Goal: Information Seeking & Learning: Learn about a topic

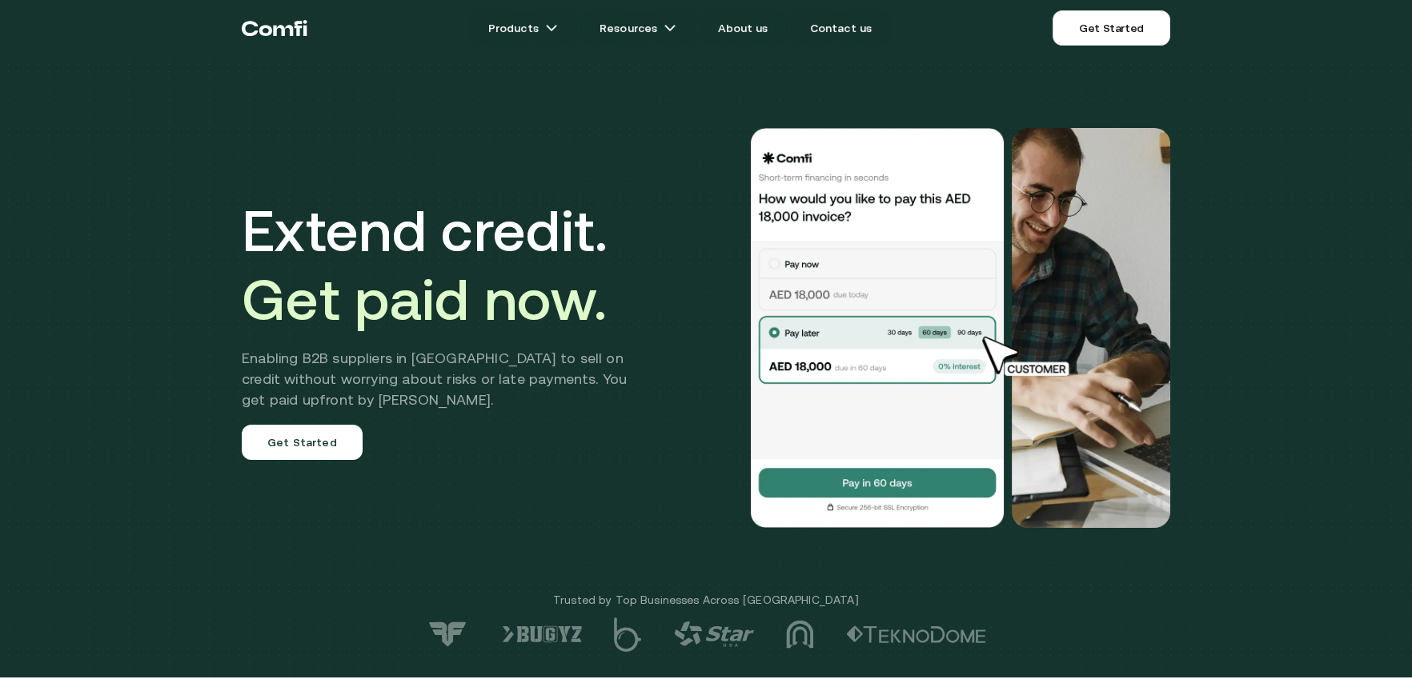
click at [1286, 262] on div "Extend credit. Get paid now. Enabling B2B suppliers in [GEOGRAPHIC_DATA] to sel…" at bounding box center [706, 339] width 1412 height 678
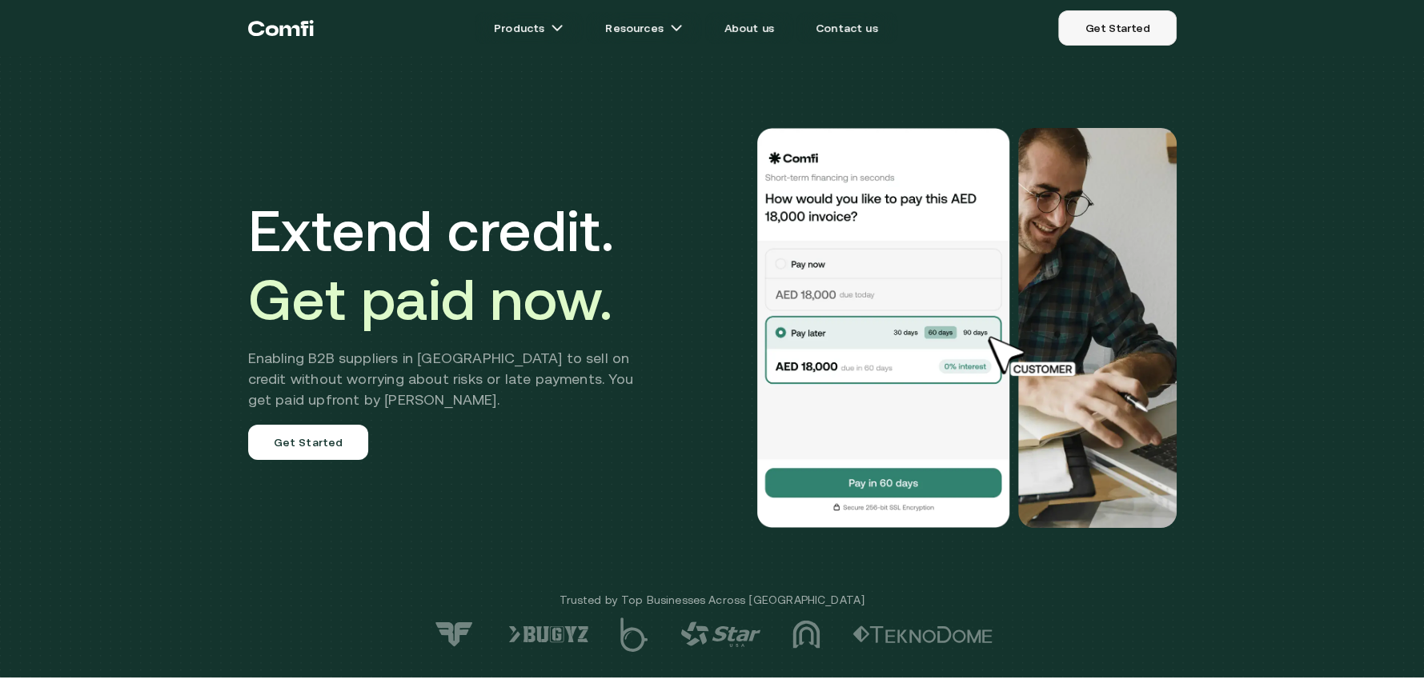
click at [1101, 30] on link "Get Started" at bounding box center [1117, 27] width 118 height 35
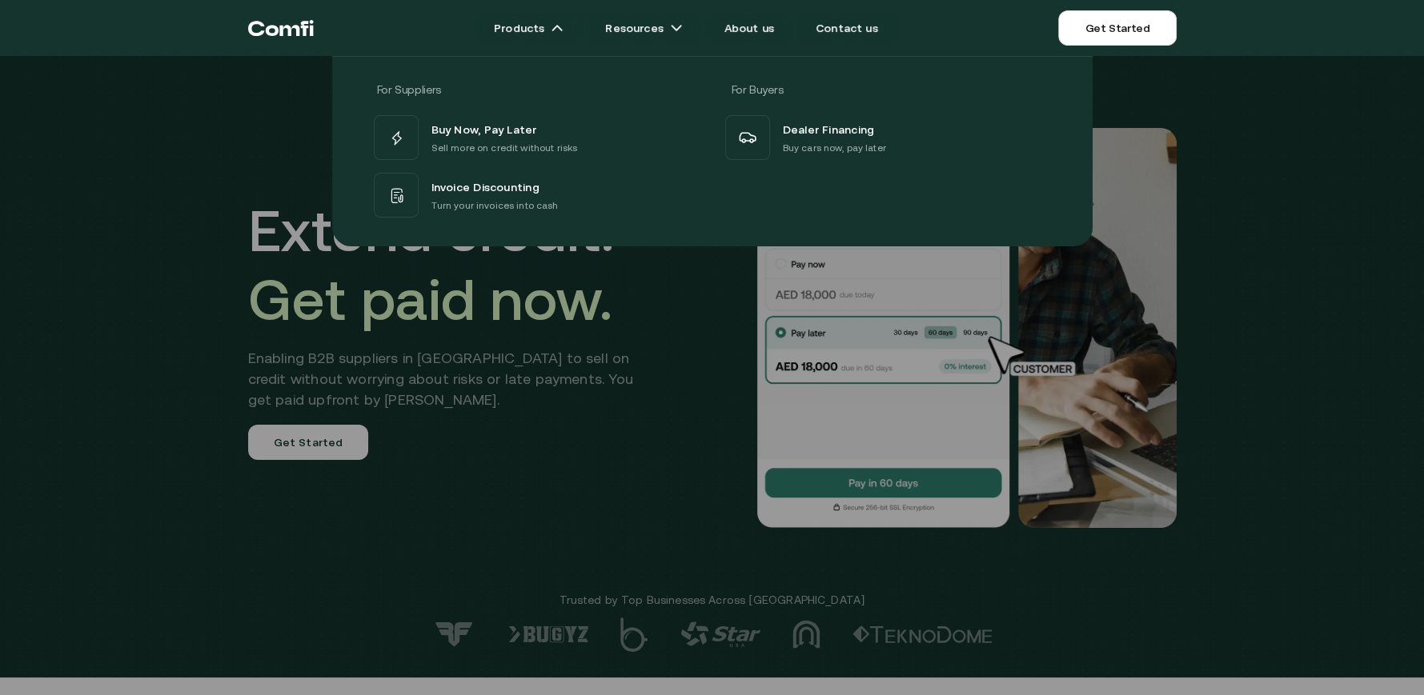
click at [264, 22] on icon "Return to the top of the Comfi home page" at bounding box center [281, 28] width 66 height 48
